Goal: Transaction & Acquisition: Purchase product/service

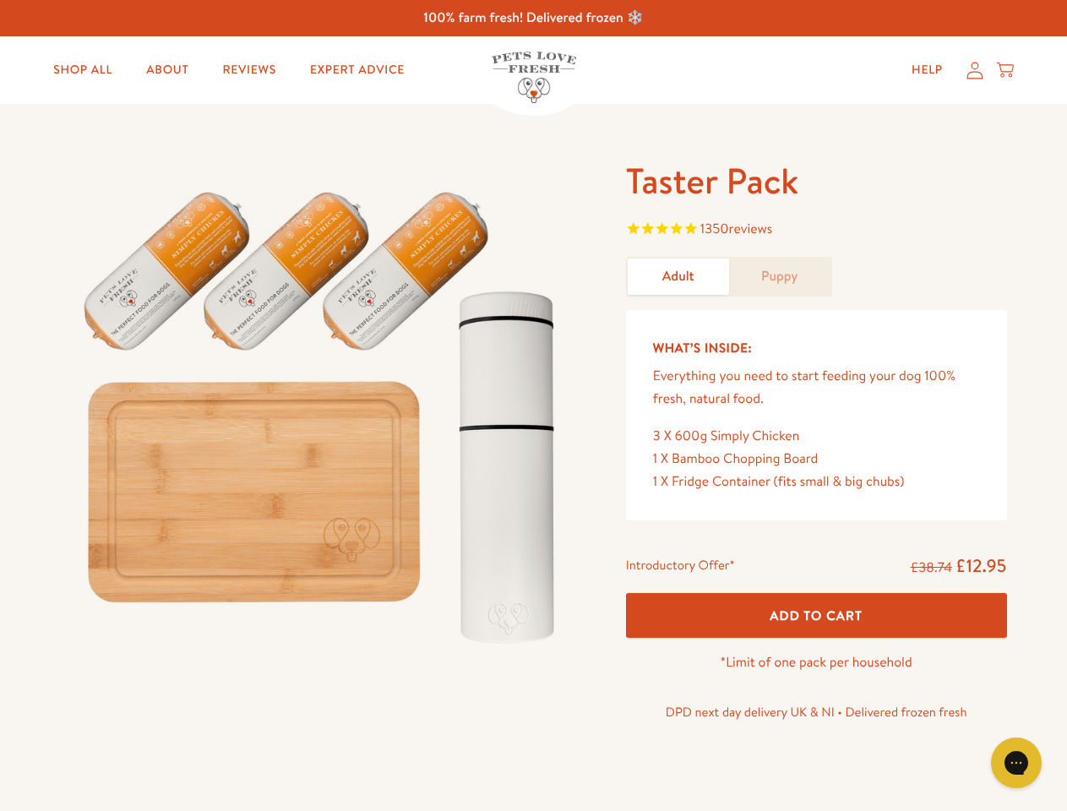
click at [533, 405] on img at bounding box center [323, 409] width 525 height 503
click at [816, 231] on span "1350 reviews" at bounding box center [816, 230] width 381 height 25
click at [816, 615] on div "Taster Pack 1350 reviews Adult Puppy What’s Inside: Everything you need to star…" at bounding box center [533, 463] width 1067 height 719
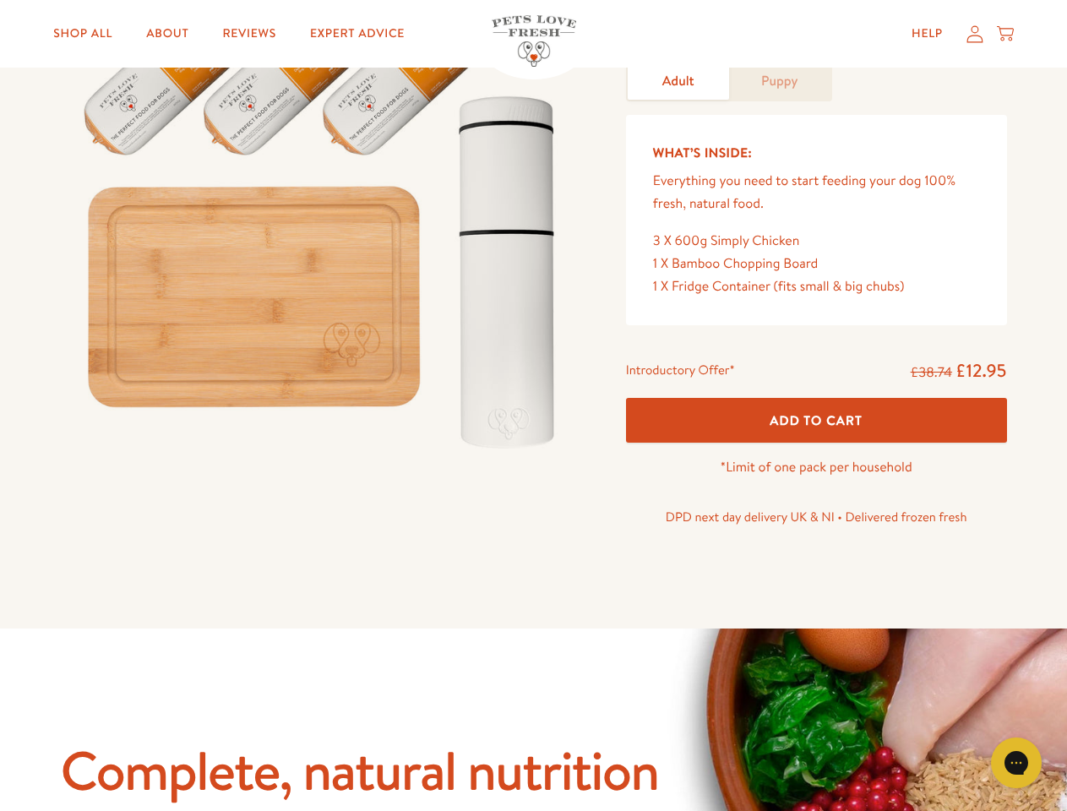
click at [1016, 763] on icon "Gorgias live chat" at bounding box center [1016, 762] width 16 height 16
